Goal: Task Accomplishment & Management: Manage account settings

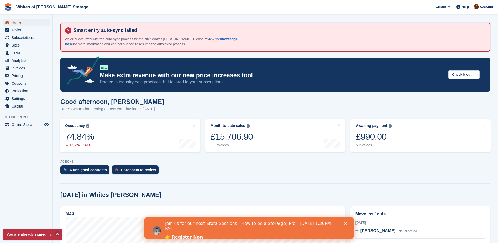
click at [12, 24] on span "Home" at bounding box center [28, 22] width 32 height 7
click at [69, 31] on icon at bounding box center [68, 30] width 6 height 6
click at [68, 31] on icon at bounding box center [68, 30] width 6 height 6
click at [259, 43] on div "Smart entry auto-sync failed An error occurred with the auto-sync process for t…" at bounding box center [275, 36] width 420 height 19
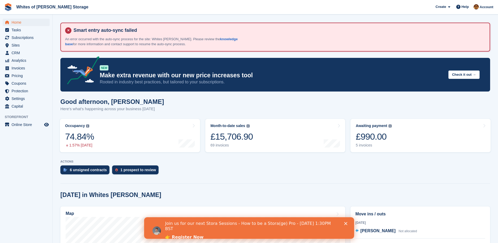
click at [259, 43] on div "Smart entry auto-sync failed An error occurred with the auto-sync process for t…" at bounding box center [275, 36] width 420 height 19
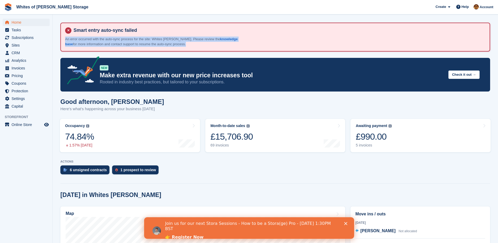
click at [259, 43] on div "Smart entry auto-sync failed An error occurred with the auto-sync process for t…" at bounding box center [275, 36] width 420 height 19
drag, startPoint x: 259, startPoint y: 43, endPoint x: 294, endPoint y: 44, distance: 35.2
click at [294, 44] on div "Smart entry auto-sync failed An error occurred with the auto-sync process for t…" at bounding box center [275, 36] width 420 height 19
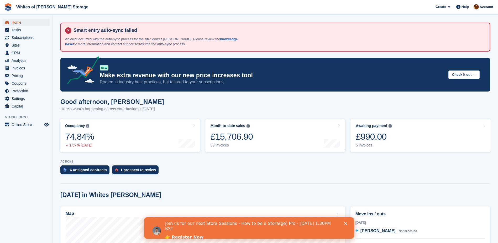
click at [25, 19] on span "Home" at bounding box center [28, 22] width 32 height 7
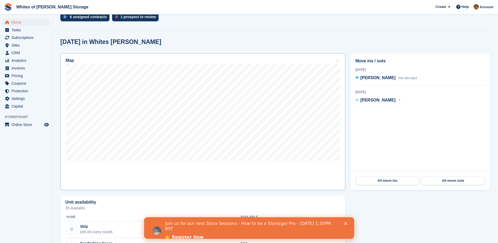
scroll to position [158, 0]
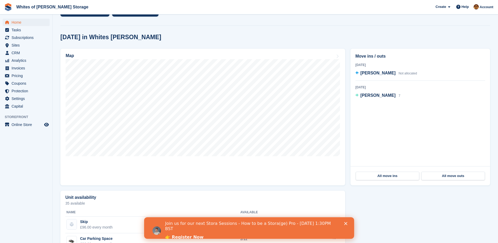
click at [346, 222] on icon "Close" at bounding box center [345, 223] width 3 height 3
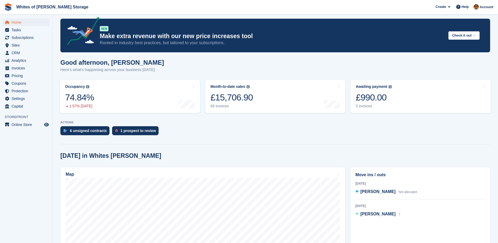
scroll to position [0, 0]
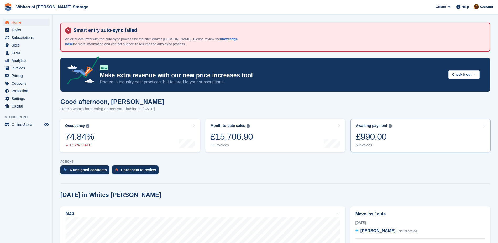
click at [385, 131] on div "£990.00" at bounding box center [374, 136] width 36 height 11
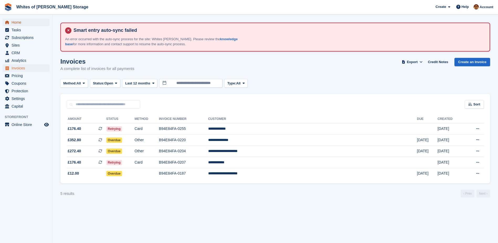
click at [20, 21] on span "Home" at bounding box center [28, 22] width 32 height 7
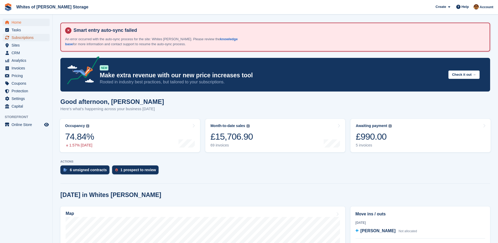
click at [22, 38] on span "Subscriptions" at bounding box center [28, 37] width 32 height 7
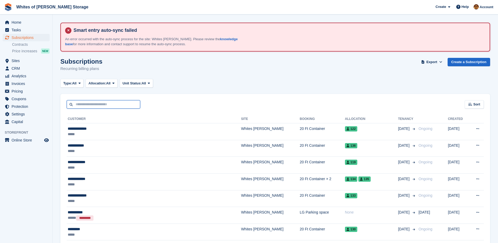
click at [95, 103] on input "text" at bounding box center [104, 104] width 74 height 9
type input "*******"
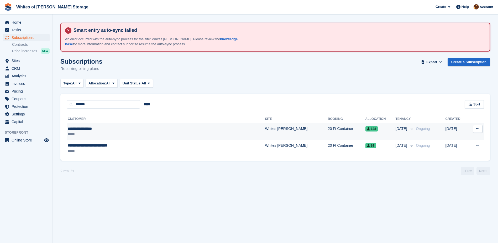
click at [116, 129] on div "**********" at bounding box center [134, 129] width 133 height 6
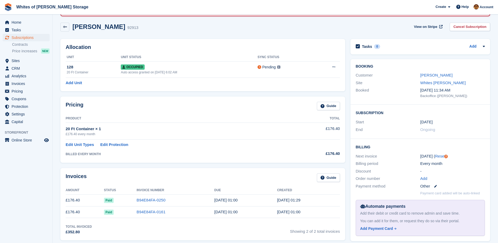
scroll to position [26, 0]
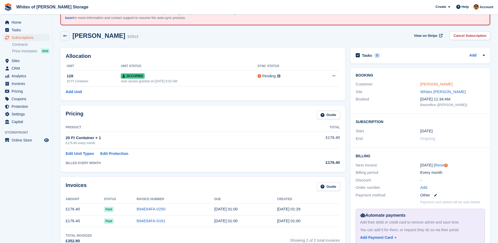
click at [430, 84] on link "STEPHEN CUNNINGHAM" at bounding box center [436, 84] width 32 height 4
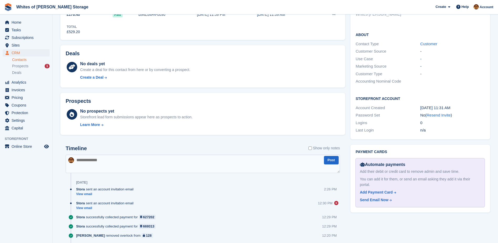
scroll to position [184, 0]
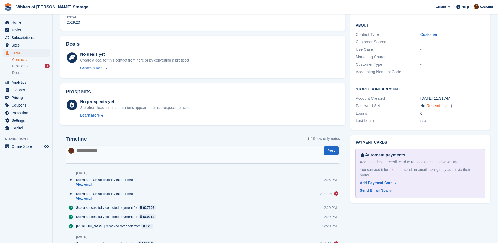
click at [436, 103] on link "Resend Invite" at bounding box center [439, 105] width 24 height 4
click at [380, 187] on div "Send Email Now" at bounding box center [374, 190] width 29 height 6
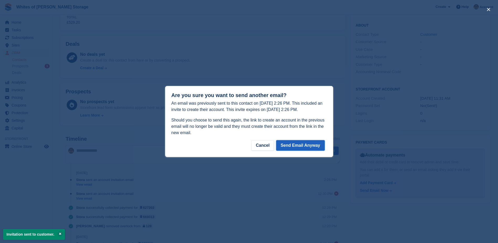
click at [315, 144] on button "Send Email Anyway" at bounding box center [300, 145] width 49 height 11
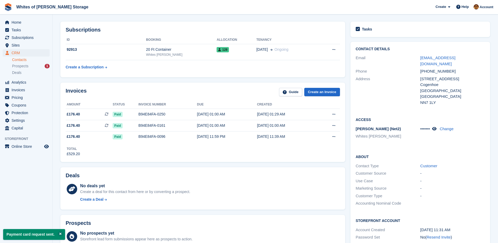
scroll to position [0, 0]
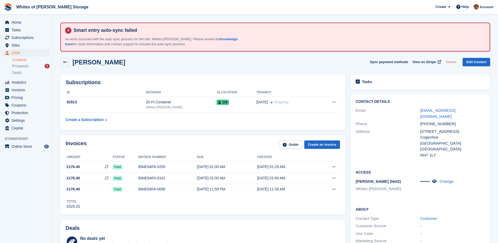
click at [332, 9] on span "Whites of Earls Barton Storage Create Subscription Invoice Contact Deal Discoun…" at bounding box center [249, 7] width 498 height 14
drag, startPoint x: 137, startPoint y: 29, endPoint x: 74, endPoint y: 29, distance: 63.3
click at [74, 29] on h4 "Smart entry auto-sync failed" at bounding box center [278, 30] width 414 height 6
copy h4 "Smart entry auto-sync failed"
click at [25, 21] on span "Home" at bounding box center [28, 22] width 32 height 7
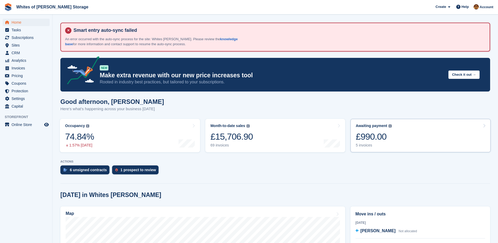
click at [371, 141] on div "£990.00" at bounding box center [374, 136] width 36 height 11
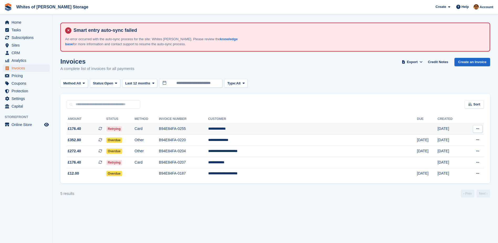
click at [302, 127] on td "**********" at bounding box center [312, 128] width 209 height 11
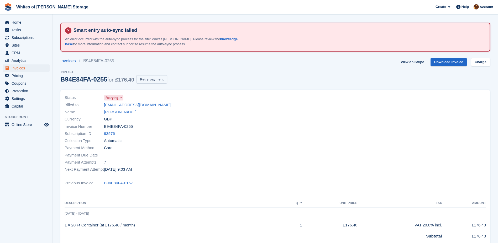
click at [154, 79] on button "Retry payment" at bounding box center [151, 79] width 31 height 9
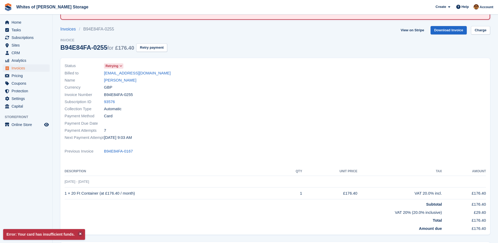
scroll to position [97, 0]
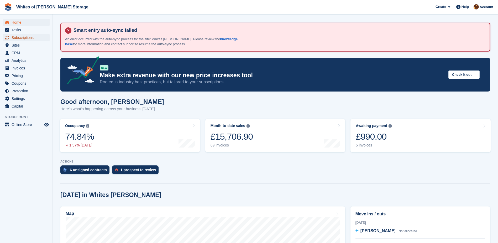
click at [30, 37] on span "Subscriptions" at bounding box center [28, 37] width 32 height 7
click at [20, 23] on span "Home" at bounding box center [28, 22] width 32 height 7
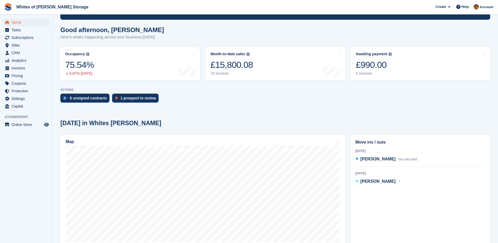
scroll to position [158, 0]
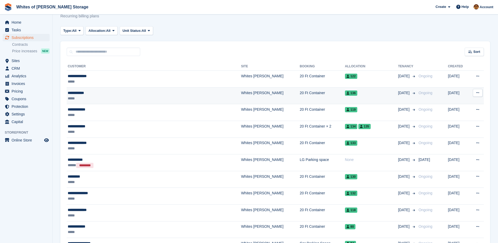
scroll to position [26, 0]
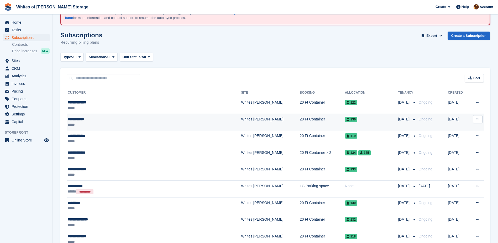
click at [83, 122] on div "*****" at bounding box center [130, 125] width 125 height 6
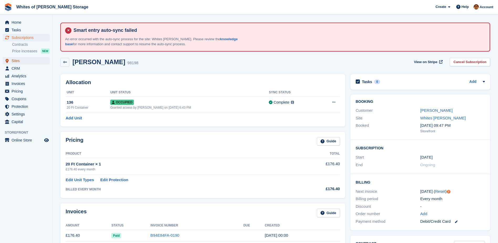
click at [13, 60] on span "Sites" at bounding box center [28, 60] width 32 height 7
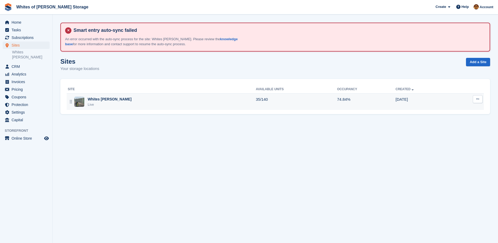
click at [121, 102] on div "Whites Earls Barton Live" at bounding box center [162, 101] width 188 height 11
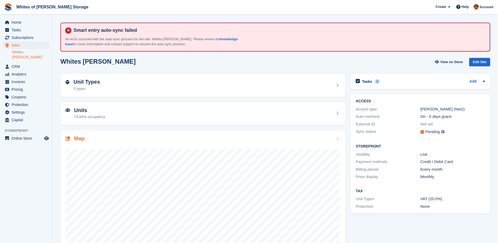
scroll to position [17, 0]
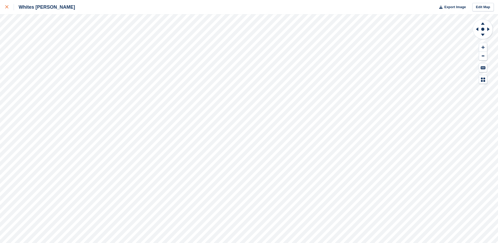
click at [8, 6] on div at bounding box center [9, 7] width 9 height 6
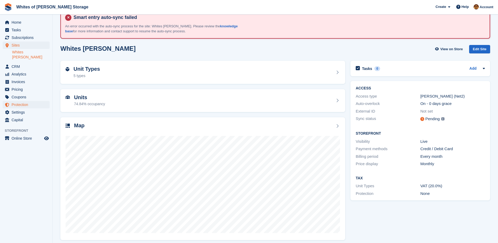
scroll to position [17, 0]
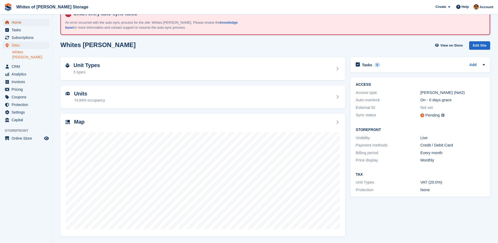
click at [22, 23] on span "Home" at bounding box center [28, 22] width 32 height 7
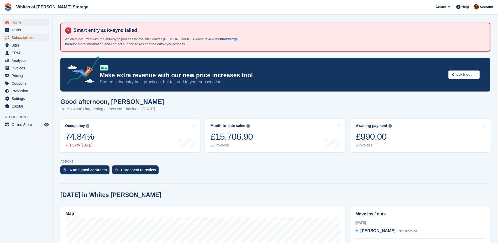
click at [19, 38] on span "Subscriptions" at bounding box center [28, 37] width 32 height 7
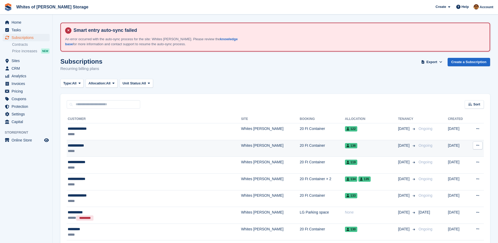
click at [90, 145] on div "**********" at bounding box center [130, 146] width 125 height 6
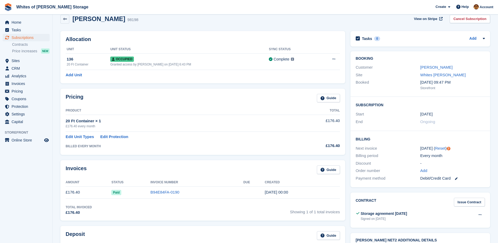
scroll to position [26, 0]
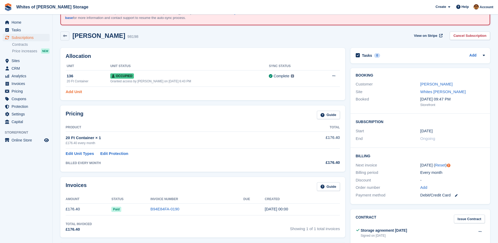
click at [69, 92] on link "Add Unit" at bounding box center [74, 92] width 16 height 6
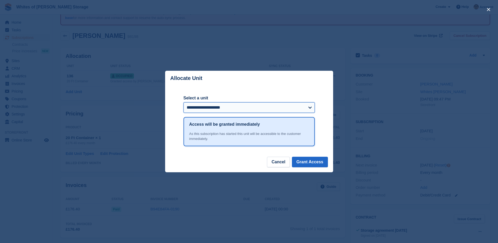
click at [249, 108] on select "**********" at bounding box center [249, 107] width 131 height 11
select select "******"
click at [184, 102] on select "**********" at bounding box center [249, 107] width 131 height 11
click at [315, 161] on button "Grant Access" at bounding box center [310, 161] width 36 height 11
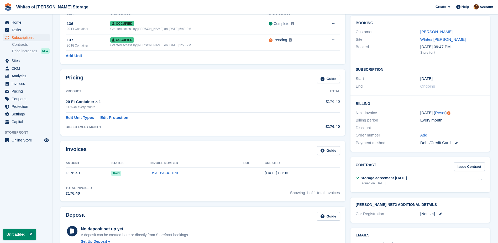
scroll to position [79, 0]
click at [83, 116] on link "Edit Unit Types" at bounding box center [80, 117] width 28 height 6
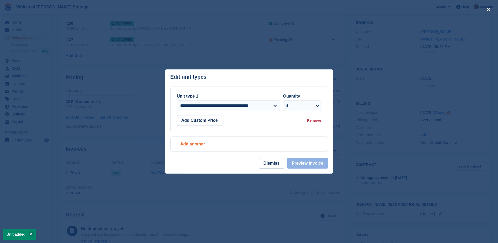
click at [195, 145] on div "+ Add another" at bounding box center [249, 144] width 144 height 6
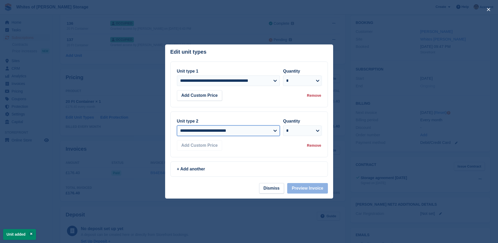
click at [213, 132] on select "**********" at bounding box center [228, 130] width 103 height 11
select select "*****"
click at [177, 136] on select "**********" at bounding box center [228, 130] width 103 height 11
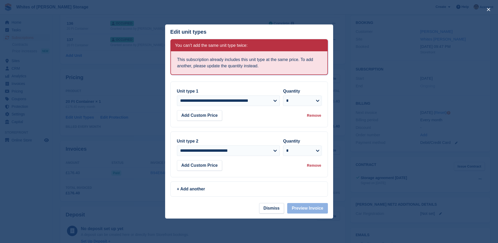
click at [390, 144] on div at bounding box center [249, 121] width 498 height 243
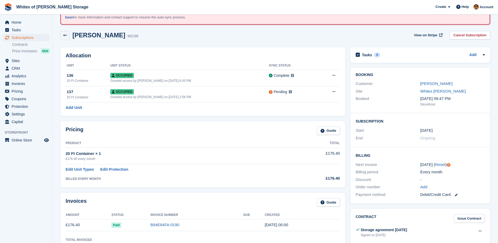
scroll to position [53, 0]
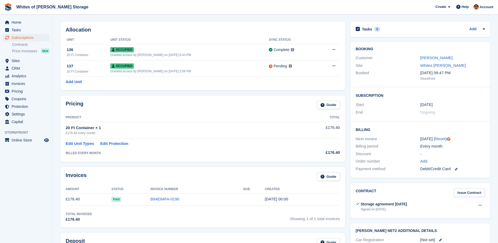
click at [83, 143] on link "Edit Unit Types" at bounding box center [80, 143] width 28 height 6
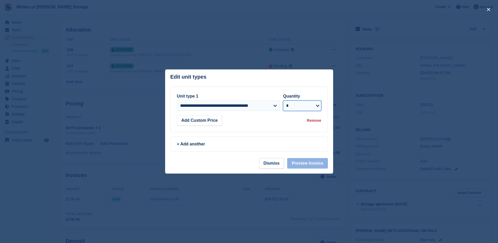
click at [318, 103] on select "* * * * * * * * * ** ** ** ** ** ** ** ** ** ** ** ** ** ** ** ** ** ** ** ** *…" at bounding box center [302, 105] width 38 height 11
select select "*"
click at [283, 100] on select "* * * * * * * * * ** ** ** ** ** ** ** ** ** ** ** ** ** ** ** ** ** ** ** ** *…" at bounding box center [302, 105] width 38 height 11
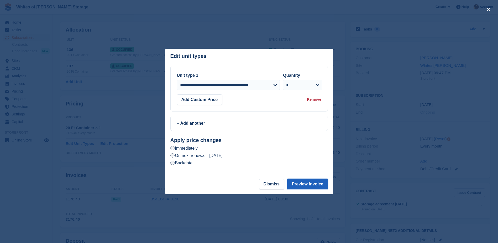
click at [306, 185] on button "Preview Invoice" at bounding box center [307, 184] width 40 height 11
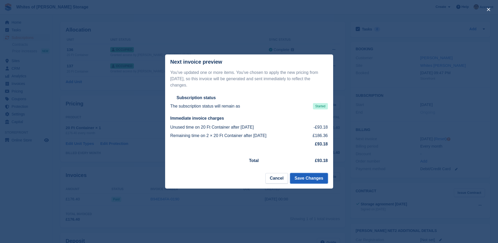
click at [314, 174] on button "Save Changes" at bounding box center [309, 178] width 38 height 11
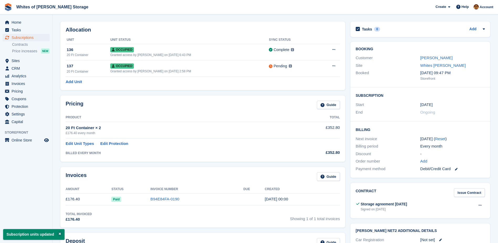
scroll to position [0, 0]
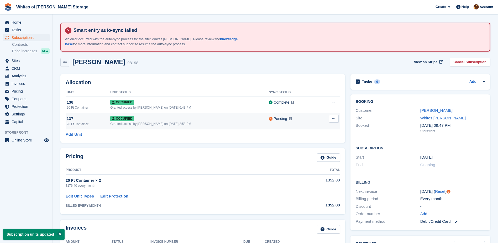
click at [333, 117] on icon at bounding box center [333, 118] width 3 height 3
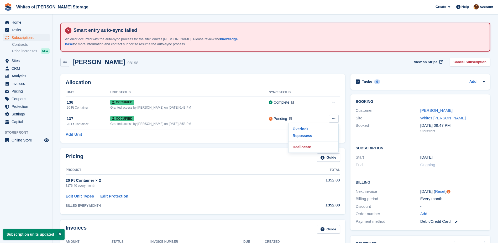
click at [217, 158] on div "Pricing Guide" at bounding box center [203, 159] width 274 height 12
click at [24, 59] on span "Sites" at bounding box center [28, 60] width 32 height 7
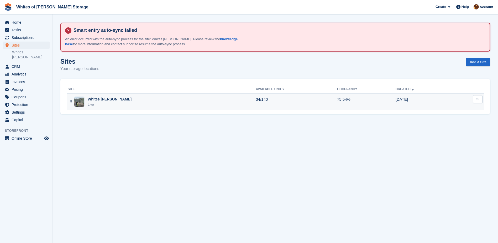
click at [102, 102] on div "Live" at bounding box center [110, 104] width 44 height 5
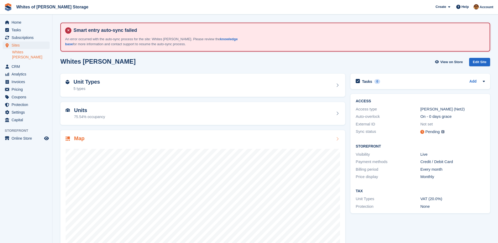
scroll to position [17, 0]
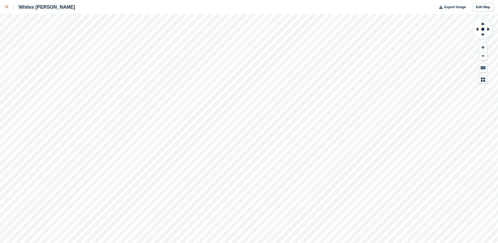
click at [5, 7] on link at bounding box center [7, 7] width 14 height 14
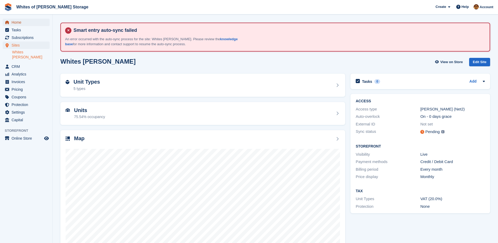
click at [15, 21] on span "Home" at bounding box center [28, 22] width 32 height 7
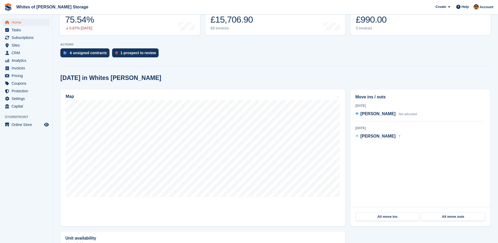
scroll to position [158, 0]
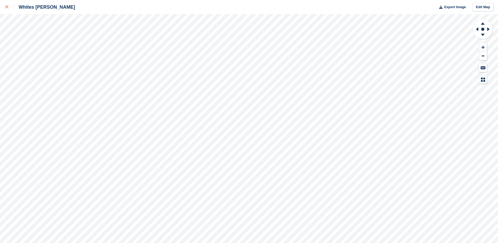
click at [8, 6] on icon at bounding box center [6, 6] width 3 height 3
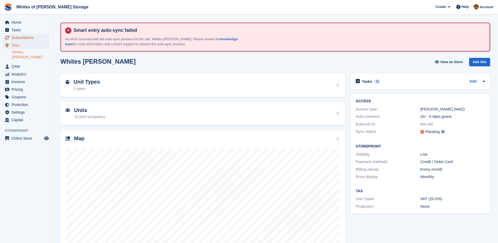
click at [21, 38] on span "Subscriptions" at bounding box center [28, 37] width 32 height 7
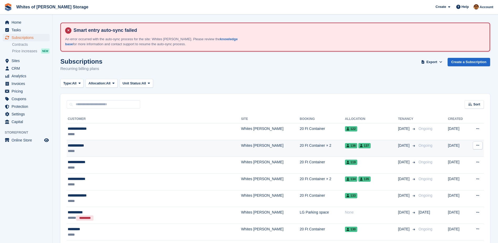
click at [130, 145] on div "**********" at bounding box center [130, 146] width 125 height 6
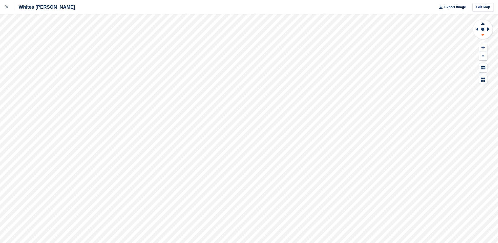
click at [483, 36] on icon at bounding box center [483, 35] width 14 height 7
click at [483, 24] on icon at bounding box center [483, 23] width 4 height 2
